Goal: Task Accomplishment & Management: Use online tool/utility

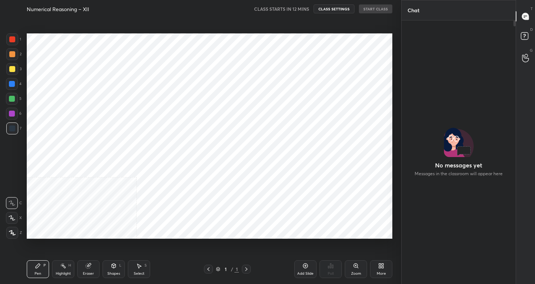
scroll to position [244, 112]
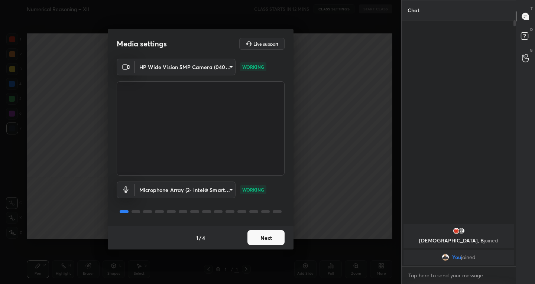
click at [260, 237] on button "Next" at bounding box center [266, 237] width 37 height 15
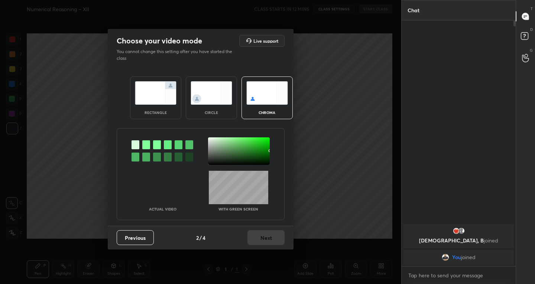
click at [158, 95] on img at bounding box center [156, 92] width 42 height 23
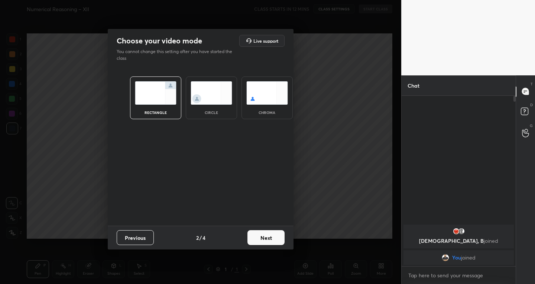
scroll to position [3, 3]
click at [264, 234] on button "Next" at bounding box center [266, 237] width 37 height 15
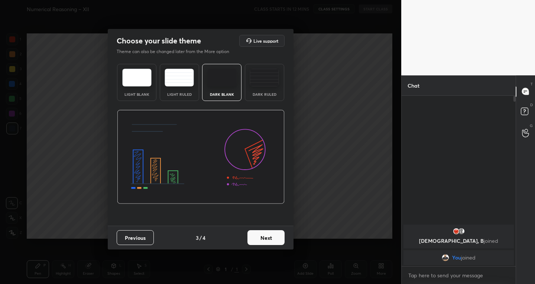
click at [267, 234] on button "Next" at bounding box center [266, 237] width 37 height 15
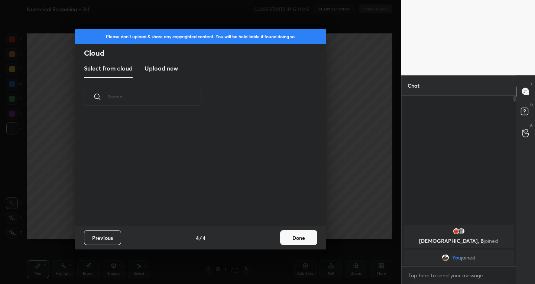
scroll to position [110, 239]
click at [291, 237] on button "Done" at bounding box center [298, 237] width 37 height 15
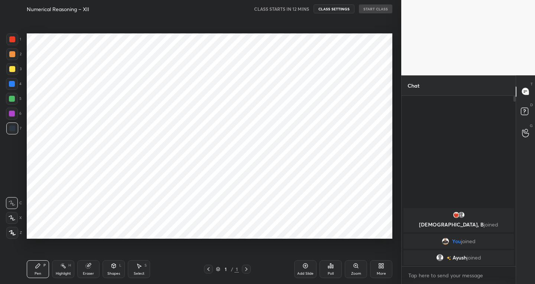
click at [304, 268] on icon at bounding box center [305, 266] width 5 height 5
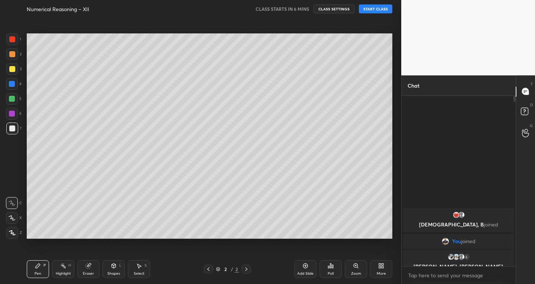
click at [15, 220] on icon at bounding box center [12, 218] width 7 height 5
click at [302, 268] on div "Add Slide" at bounding box center [305, 270] width 22 height 18
click at [96, 269] on div "Eraser" at bounding box center [88, 270] width 22 height 18
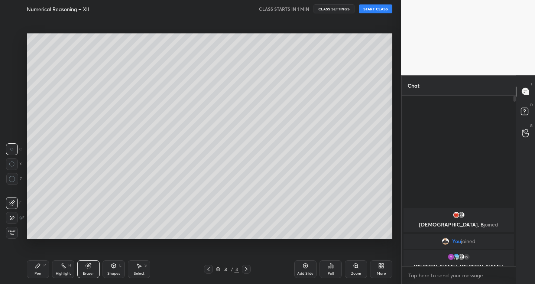
click at [45, 265] on div "P" at bounding box center [44, 266] width 2 height 4
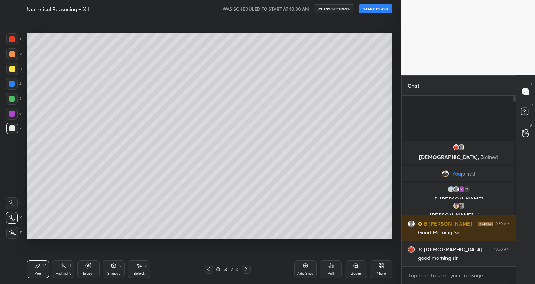
click at [367, 10] on button "START CLASS" at bounding box center [375, 8] width 33 height 9
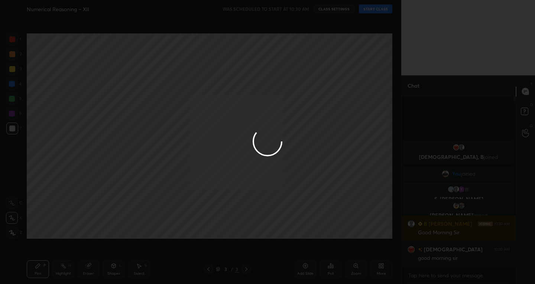
type textarea "x"
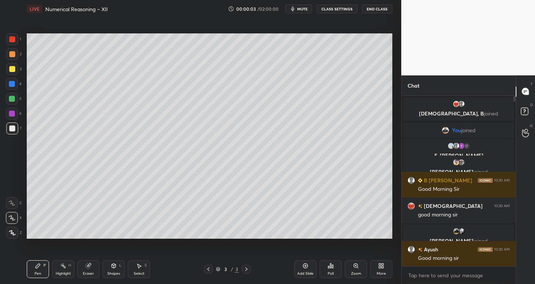
click at [208, 271] on icon at bounding box center [209, 270] width 6 height 6
click at [209, 271] on icon at bounding box center [209, 270] width 6 height 6
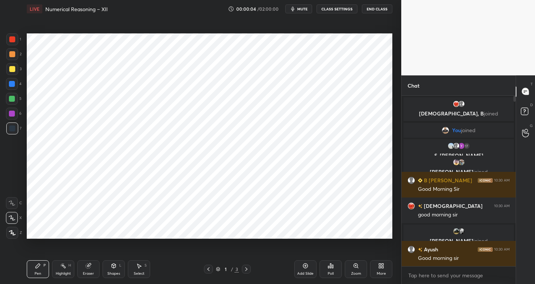
click at [303, 272] on div "Add Slide" at bounding box center [305, 274] width 16 height 4
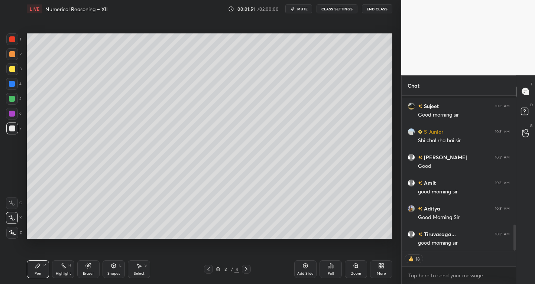
scroll to position [799, 0]
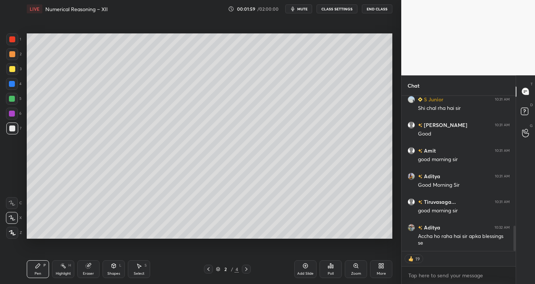
click at [209, 268] on icon at bounding box center [208, 270] width 2 height 4
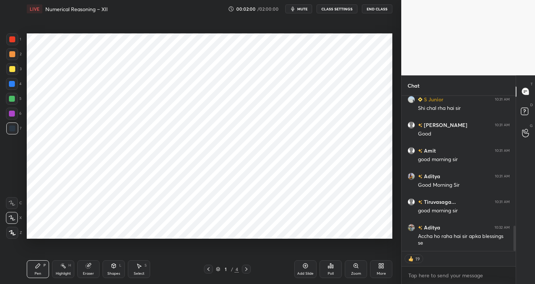
click at [249, 272] on icon at bounding box center [246, 270] width 6 height 6
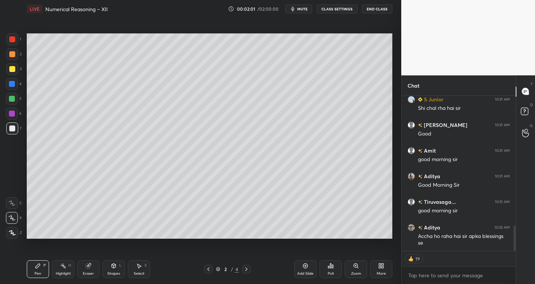
scroll to position [784, 0]
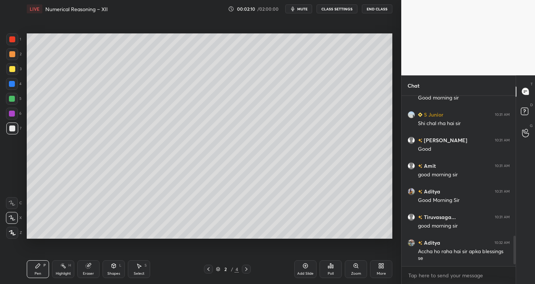
click at [244, 267] on icon at bounding box center [246, 270] width 6 height 6
click at [246, 272] on icon at bounding box center [246, 270] width 6 height 6
click at [206, 269] on icon at bounding box center [209, 270] width 6 height 6
click at [300, 272] on div "Add Slide" at bounding box center [305, 274] width 16 height 4
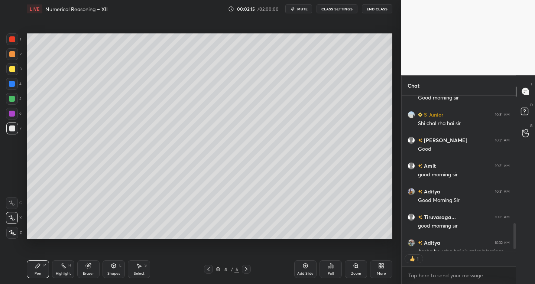
click at [211, 271] on div at bounding box center [208, 269] width 9 height 9
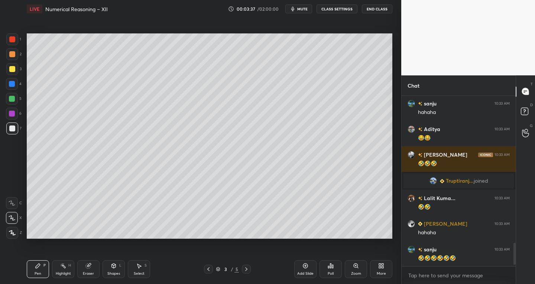
scroll to position [1100, 0]
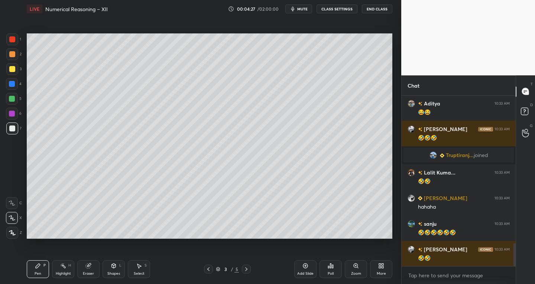
click at [246, 274] on div "Pen P Highlight H Eraser Shapes L Select S 3 / 5 Add Slide Poll Zoom More" at bounding box center [210, 270] width 366 height 30
click at [248, 270] on icon at bounding box center [246, 270] width 6 height 6
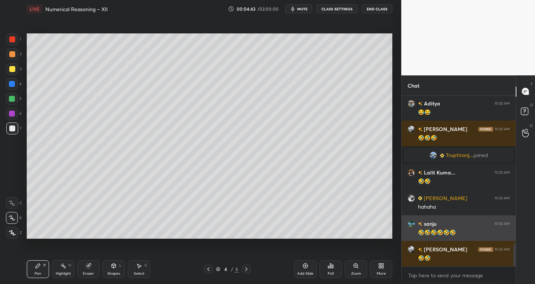
scroll to position [1118, 0]
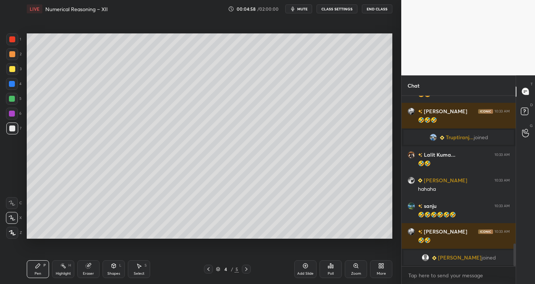
click at [92, 265] on div "Eraser" at bounding box center [88, 270] width 22 height 18
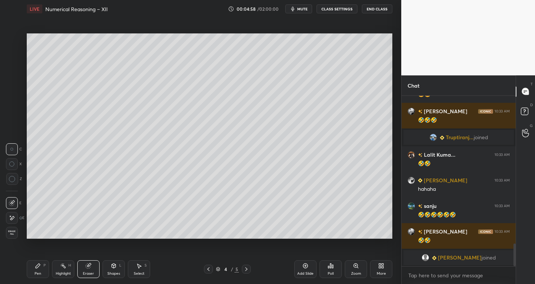
click at [15, 200] on div at bounding box center [12, 203] width 12 height 12
click at [43, 264] on div "P" at bounding box center [44, 266] width 2 height 4
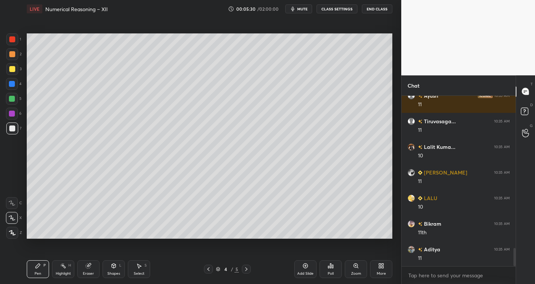
scroll to position [1431, 0]
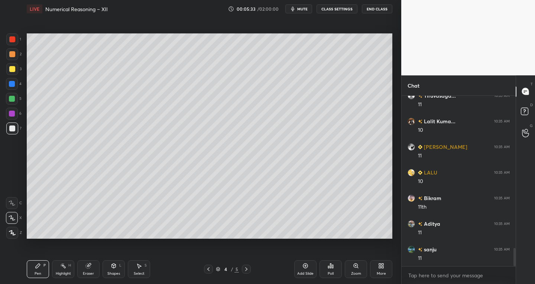
click at [13, 40] on div at bounding box center [12, 39] width 6 height 6
click at [12, 130] on div at bounding box center [12, 129] width 6 height 6
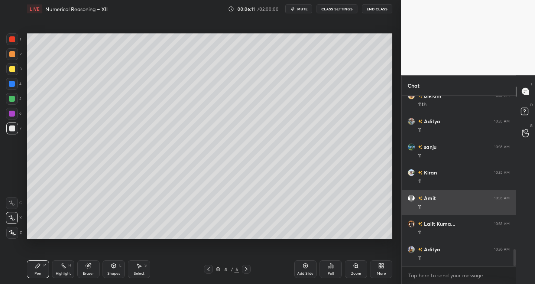
scroll to position [1559, 0]
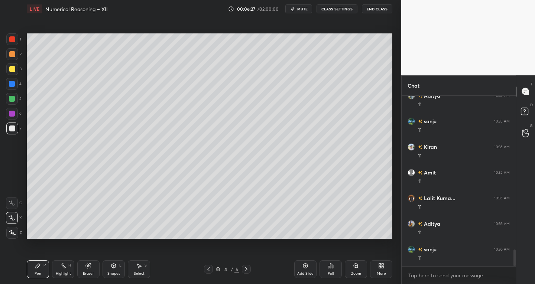
click at [142, 273] on div "Select" at bounding box center [139, 274] width 11 height 4
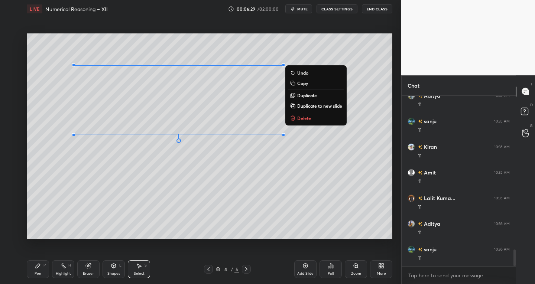
click at [295, 116] on icon at bounding box center [293, 118] width 6 height 6
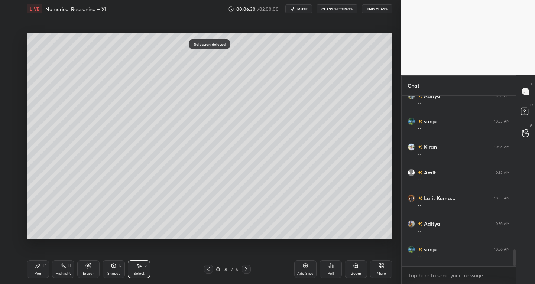
click at [207, 270] on icon at bounding box center [209, 270] width 6 height 6
click at [94, 272] on div "Eraser" at bounding box center [88, 274] width 11 height 4
click at [41, 266] on icon at bounding box center [38, 266] width 6 height 6
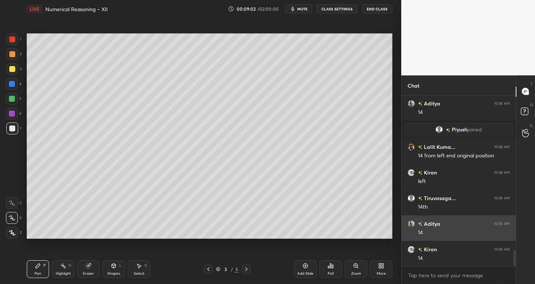
scroll to position [1652, 0]
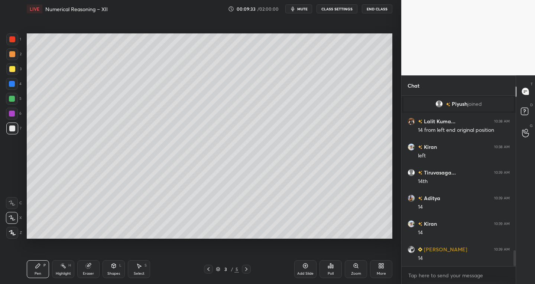
click at [13, 42] on div at bounding box center [12, 39] width 6 height 6
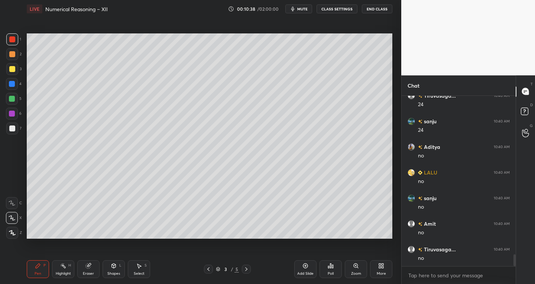
scroll to position [2300, 0]
click at [301, 268] on div "Add Slide" at bounding box center [305, 270] width 22 height 18
click at [10, 130] on div at bounding box center [12, 129] width 6 height 6
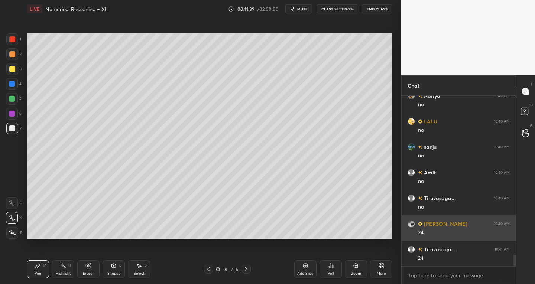
scroll to position [2333, 0]
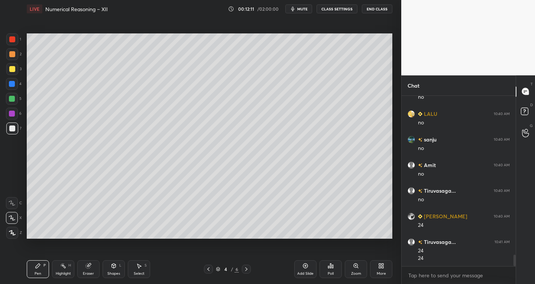
click at [211, 267] on icon at bounding box center [209, 270] width 6 height 6
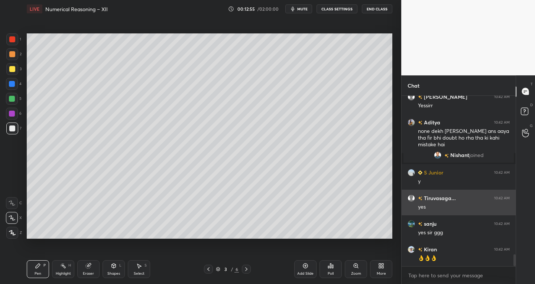
scroll to position [2316, 0]
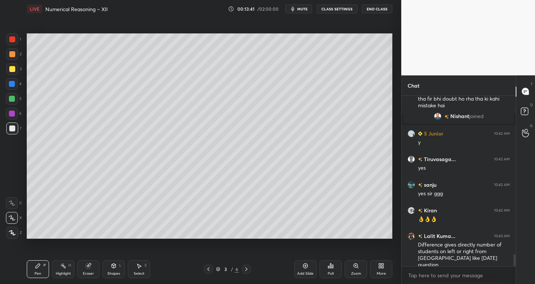
click at [248, 268] on icon at bounding box center [246, 270] width 6 height 6
click at [246, 271] on icon at bounding box center [246, 270] width 6 height 6
click at [246, 271] on icon at bounding box center [246, 270] width 2 height 4
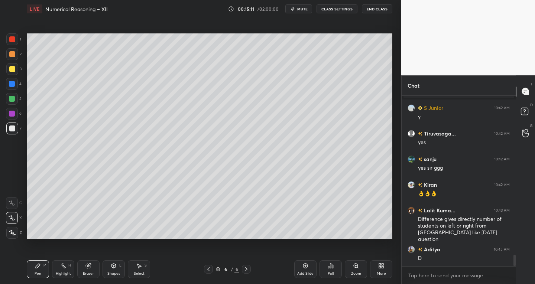
click at [12, 41] on div at bounding box center [12, 39] width 6 height 6
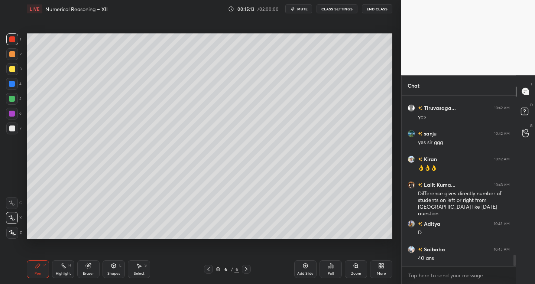
scroll to position [2393, 0]
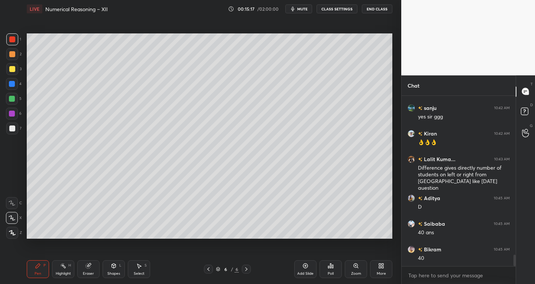
click at [12, 130] on div at bounding box center [12, 129] width 6 height 6
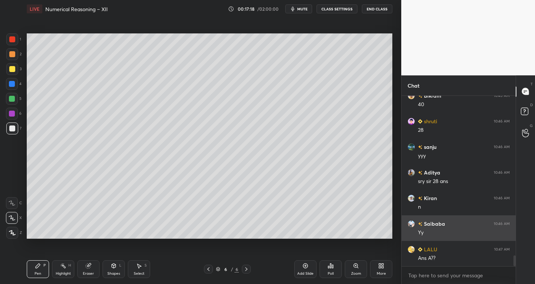
scroll to position [2572, 0]
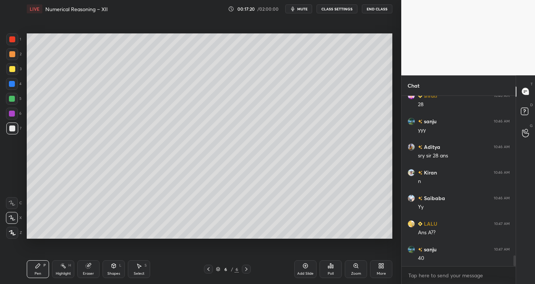
click at [93, 272] on div "Eraser" at bounding box center [88, 274] width 11 height 4
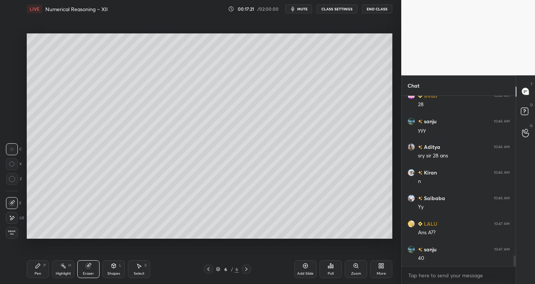
click at [41, 271] on div "Pen P" at bounding box center [38, 270] width 22 height 18
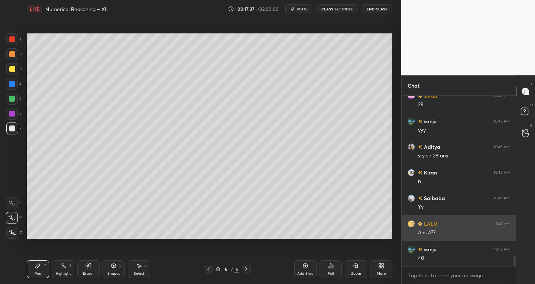
scroll to position [2598, 0]
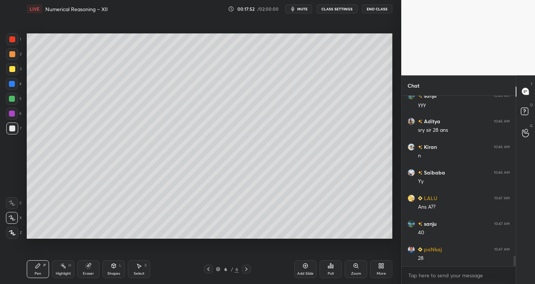
click at [144, 274] on div "Select" at bounding box center [139, 274] width 11 height 4
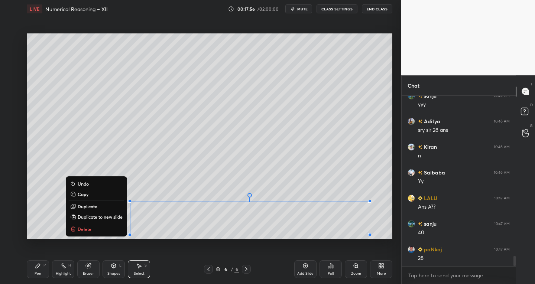
click at [107, 217] on p "Duplicate to new slide" at bounding box center [100, 217] width 45 height 6
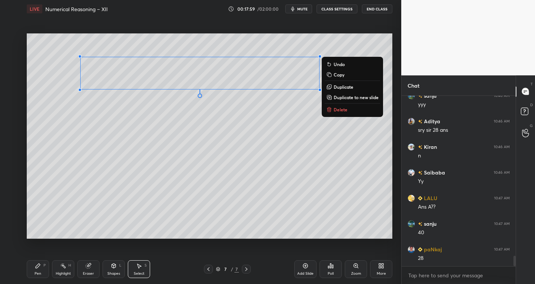
click at [33, 271] on div "Pen P" at bounding box center [38, 270] width 22 height 18
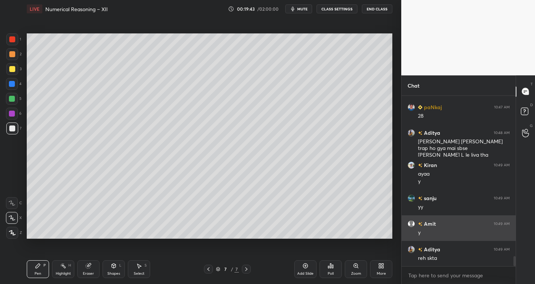
scroll to position [2766, 0]
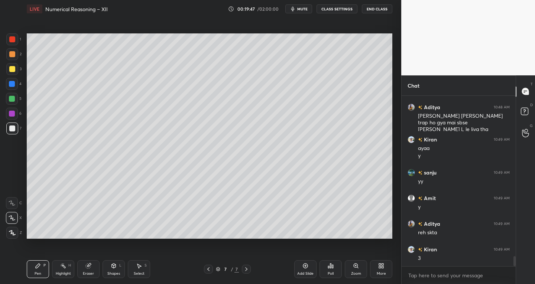
click at [145, 266] on div "S" at bounding box center [146, 266] width 2 height 4
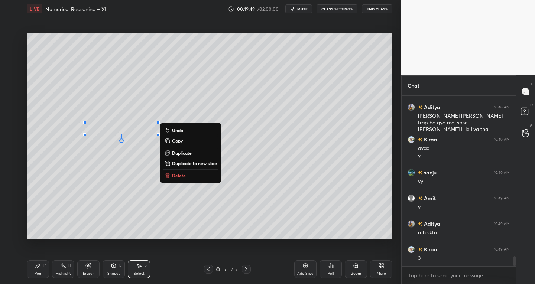
click at [180, 174] on p "Delete" at bounding box center [179, 176] width 14 height 6
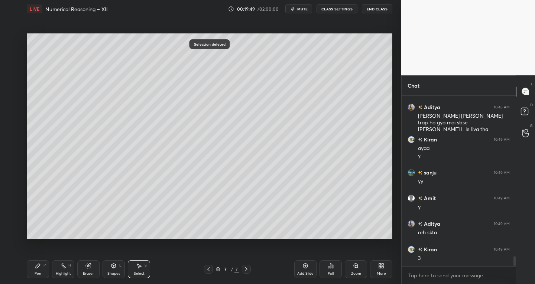
click at [43, 267] on div "Pen P" at bounding box center [38, 270] width 22 height 18
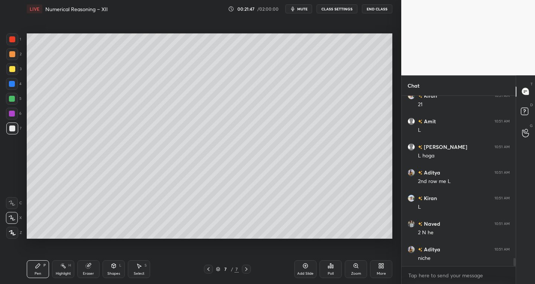
scroll to position [3338, 0]
click at [92, 267] on div "Eraser" at bounding box center [88, 270] width 22 height 18
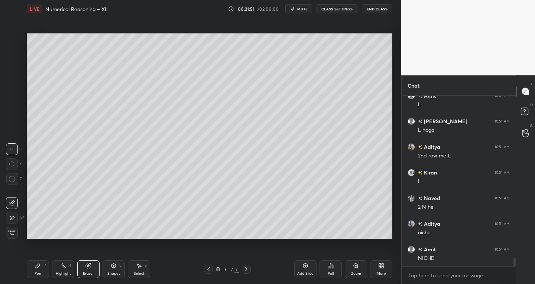
scroll to position [3363, 0]
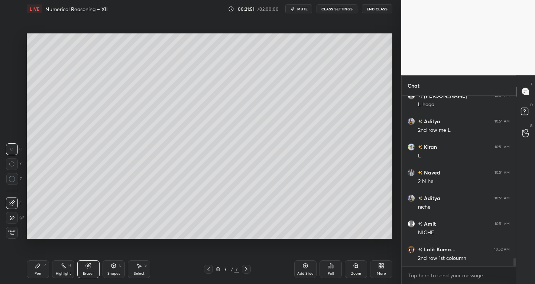
click at [45, 269] on div "Pen P" at bounding box center [38, 270] width 22 height 18
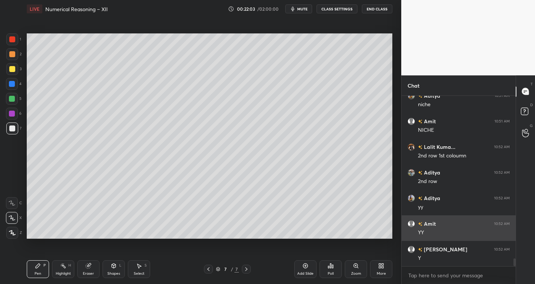
scroll to position [3492, 0]
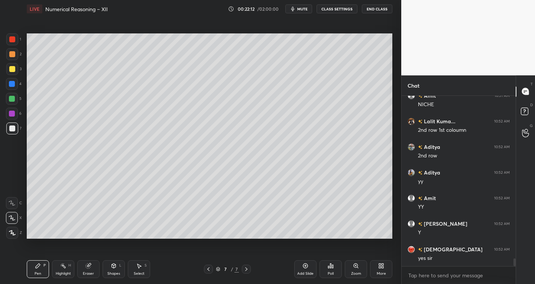
click at [13, 40] on div at bounding box center [12, 39] width 6 height 6
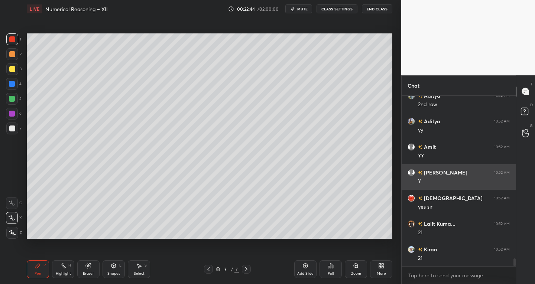
scroll to position [3569, 0]
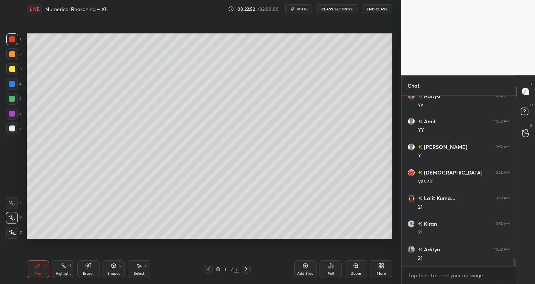
click at [144, 265] on div "Select S" at bounding box center [139, 270] width 22 height 18
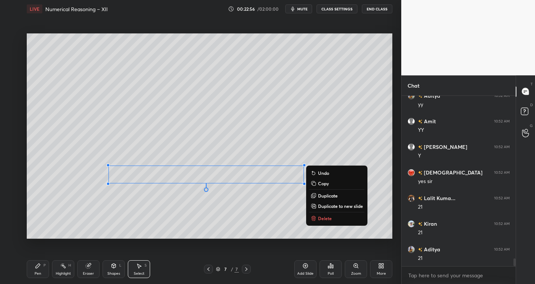
click at [43, 270] on div "Pen P" at bounding box center [38, 270] width 22 height 18
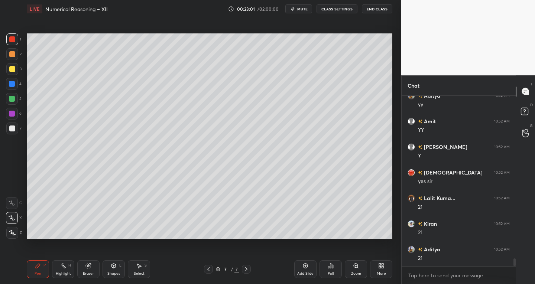
scroll to position [3594, 0]
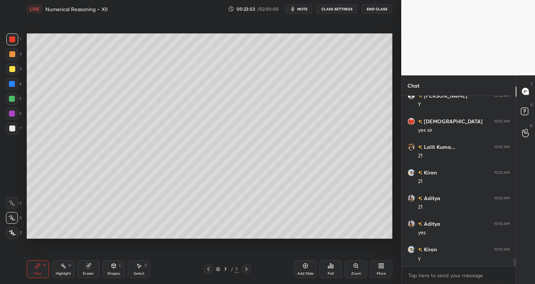
click at [13, 129] on div at bounding box center [12, 129] width 6 height 6
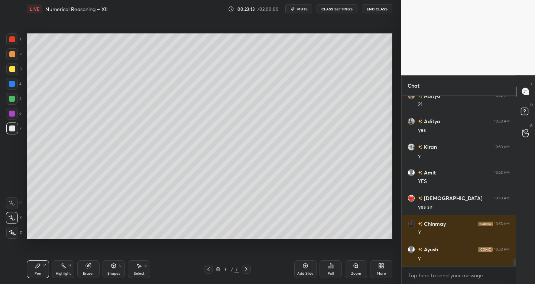
scroll to position [3748, 0]
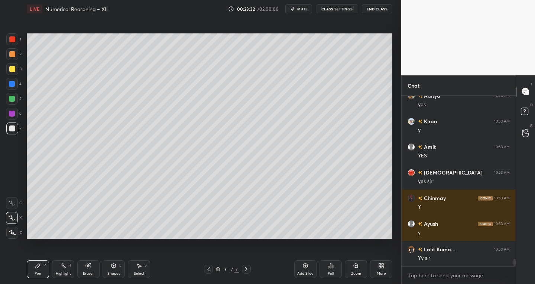
click at [11, 38] on div at bounding box center [12, 39] width 6 height 6
click at [17, 66] on div at bounding box center [12, 69] width 12 height 12
click at [8, 129] on div at bounding box center [12, 129] width 12 height 12
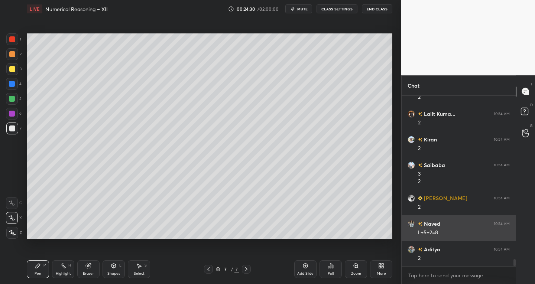
scroll to position [4063, 0]
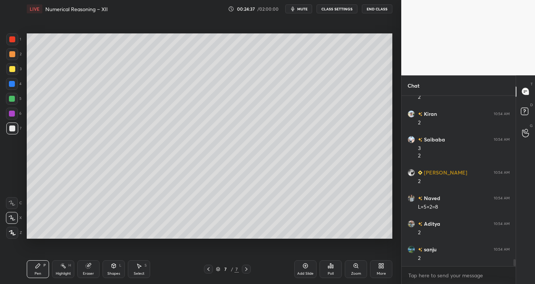
click at [13, 40] on div at bounding box center [12, 39] width 6 height 6
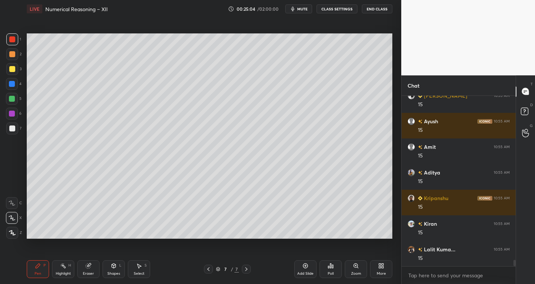
scroll to position [4320, 0]
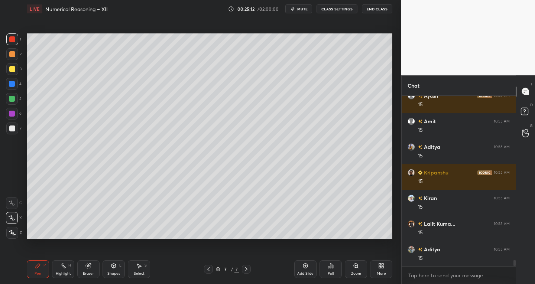
click at [11, 138] on div "1 2 3 4 5 6 7 C X Z C X Z E E Erase all H H" at bounding box center [12, 136] width 24 height 206
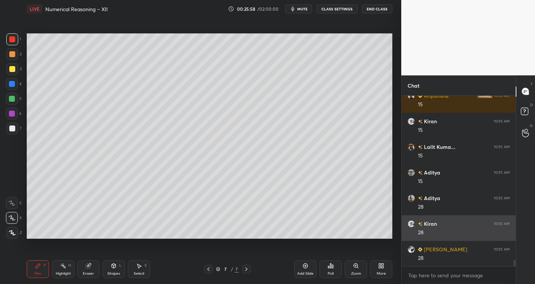
scroll to position [4422, 0]
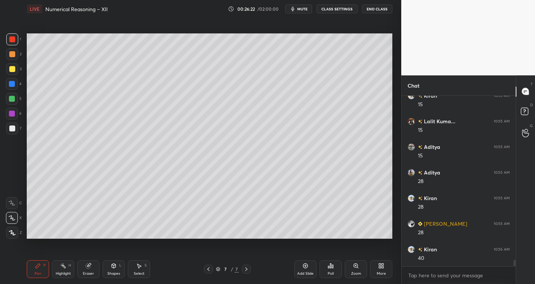
click at [211, 268] on icon at bounding box center [209, 270] width 6 height 6
click at [244, 271] on icon at bounding box center [246, 270] width 6 height 6
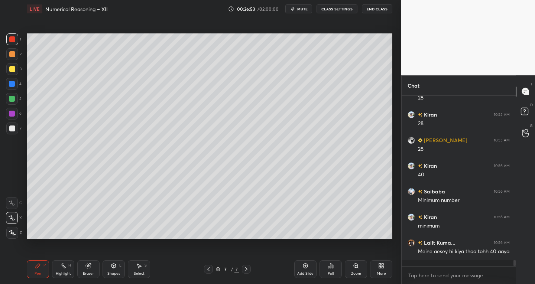
click at [207, 271] on icon at bounding box center [209, 270] width 6 height 6
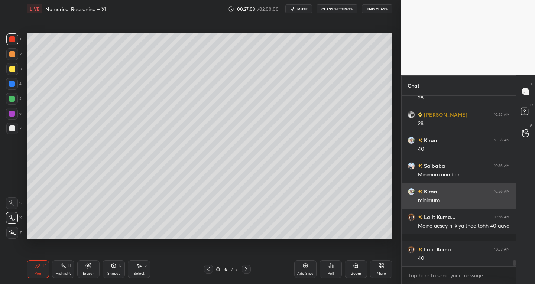
scroll to position [4557, 0]
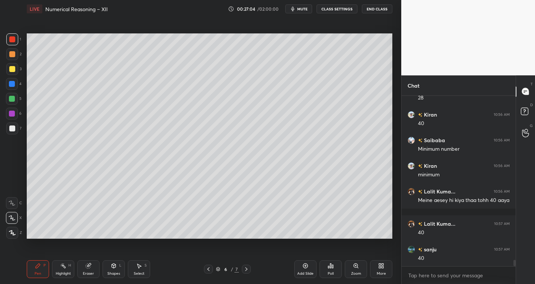
click at [247, 269] on icon at bounding box center [246, 270] width 6 height 6
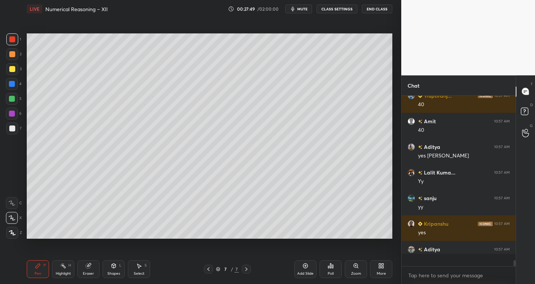
scroll to position [4762, 0]
click at [7, 135] on div "7" at bounding box center [13, 130] width 15 height 15
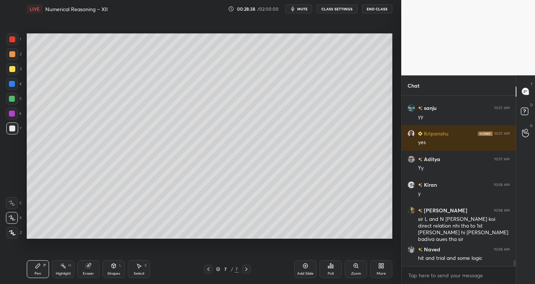
scroll to position [4878, 0]
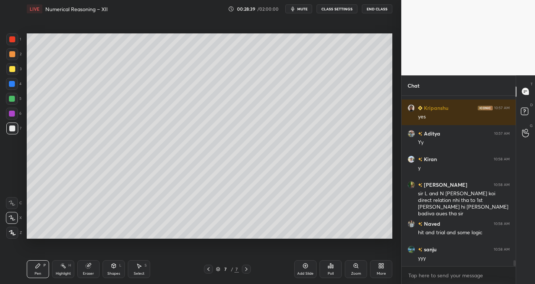
click at [303, 272] on div "Add Slide" at bounding box center [305, 274] width 16 height 4
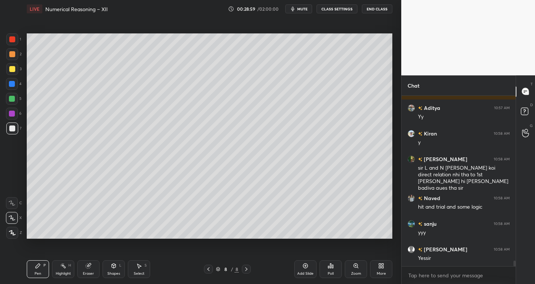
click at [136, 267] on icon at bounding box center [139, 266] width 6 height 6
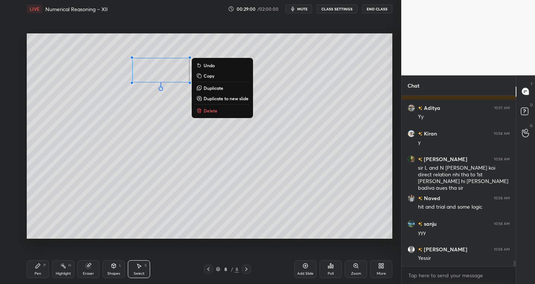
click at [209, 110] on p "Delete" at bounding box center [211, 111] width 14 height 6
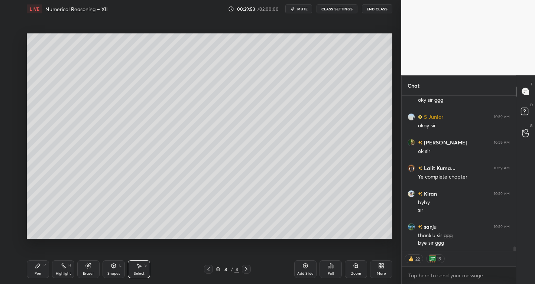
scroll to position [5345, 0]
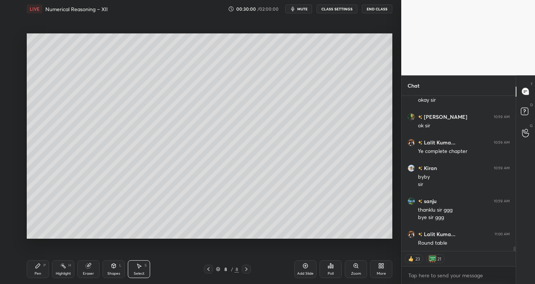
click at [372, 9] on button "End Class" at bounding box center [377, 8] width 30 height 9
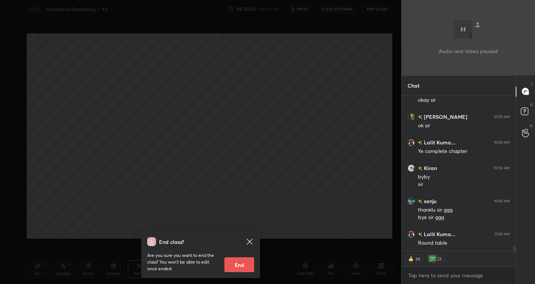
click at [240, 262] on button "End" at bounding box center [240, 265] width 30 height 15
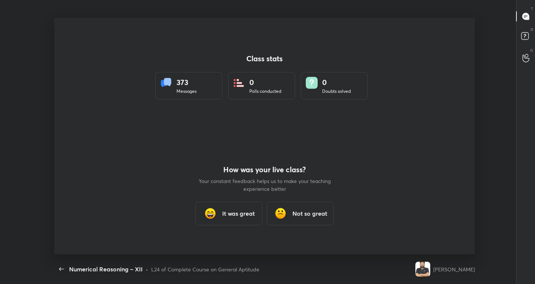
scroll to position [0, 0]
click at [246, 211] on h3 "It was great" at bounding box center [238, 213] width 33 height 9
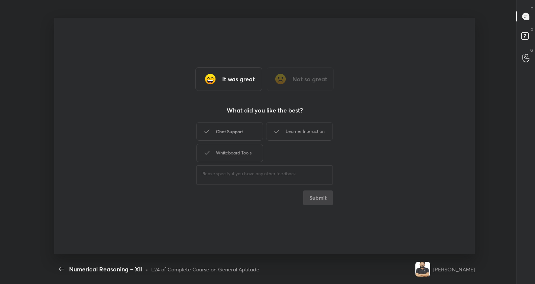
click at [231, 128] on div "Chat Support" at bounding box center [229, 131] width 67 height 19
type textarea "x"
click at [229, 145] on div "Whiteboard Tools" at bounding box center [229, 153] width 67 height 19
click at [278, 128] on icon at bounding box center [276, 131] width 9 height 9
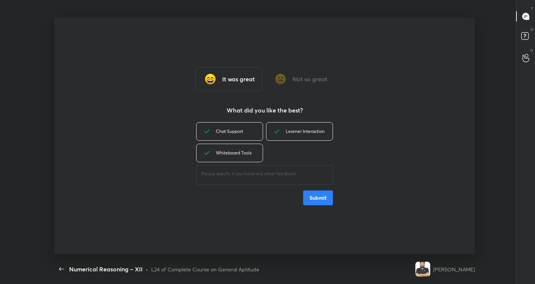
click at [325, 200] on button "Submit" at bounding box center [318, 198] width 30 height 15
click at [325, 200] on div "Chat Support Learner Interaction Whiteboard Tools ​ Submit" at bounding box center [264, 163] width 137 height 85
